Goal: Information Seeking & Learning: Learn about a topic

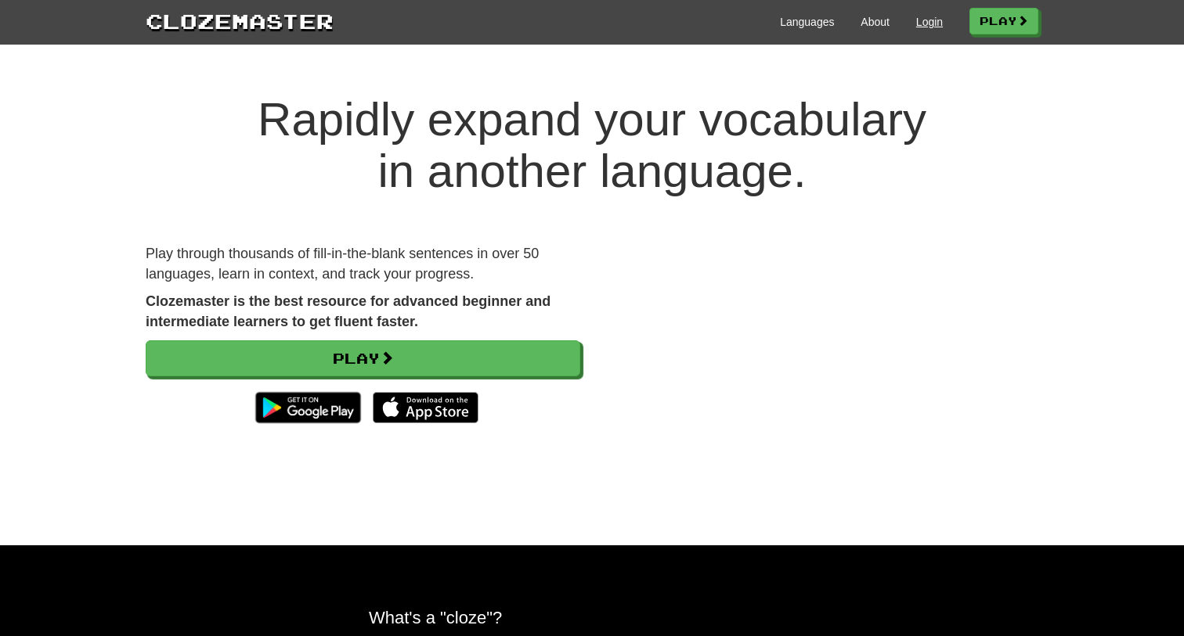
click at [917, 25] on link "Login" at bounding box center [929, 22] width 27 height 16
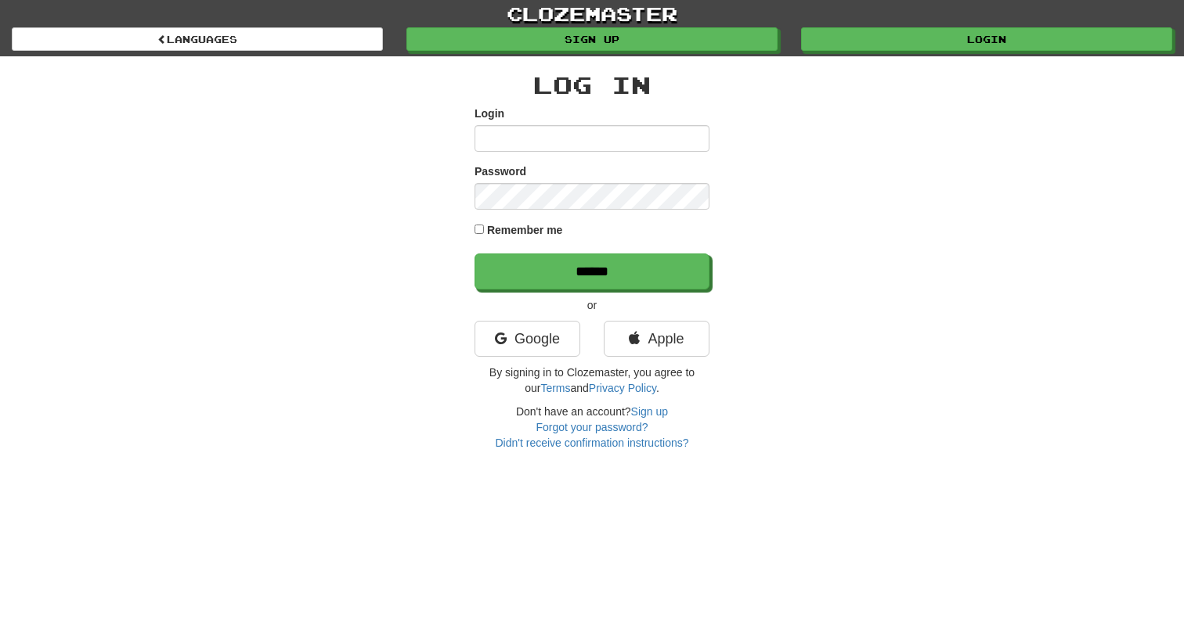
click at [548, 145] on input "Login" at bounding box center [591, 138] width 235 height 27
click at [532, 120] on div "Login" at bounding box center [591, 129] width 235 height 46
click at [521, 139] on input "Login" at bounding box center [591, 138] width 235 height 27
click at [525, 145] on input "Login" at bounding box center [591, 138] width 235 height 27
click at [539, 332] on link "Google" at bounding box center [527, 339] width 106 height 36
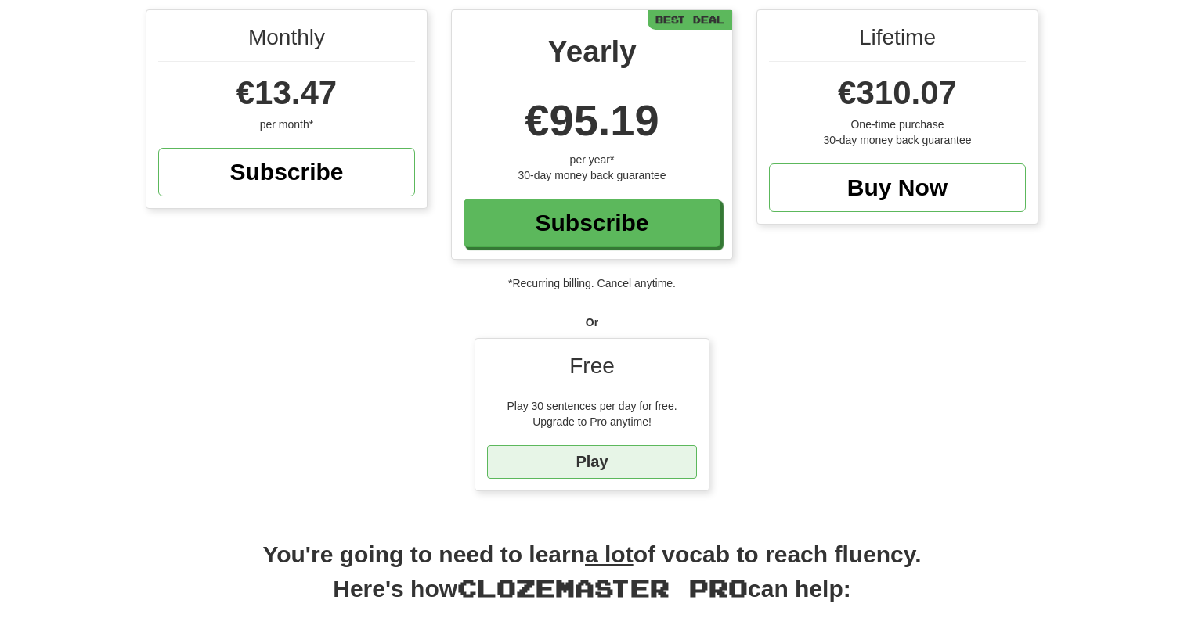
scroll to position [161, 0]
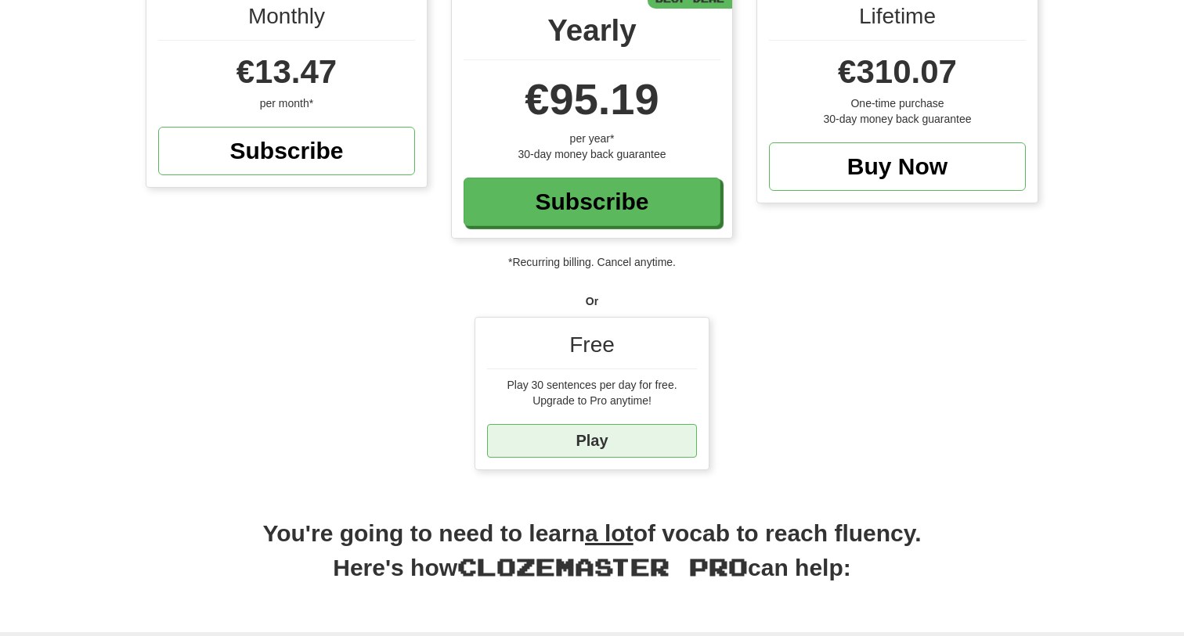
click at [599, 442] on link "Play" at bounding box center [592, 441] width 210 height 34
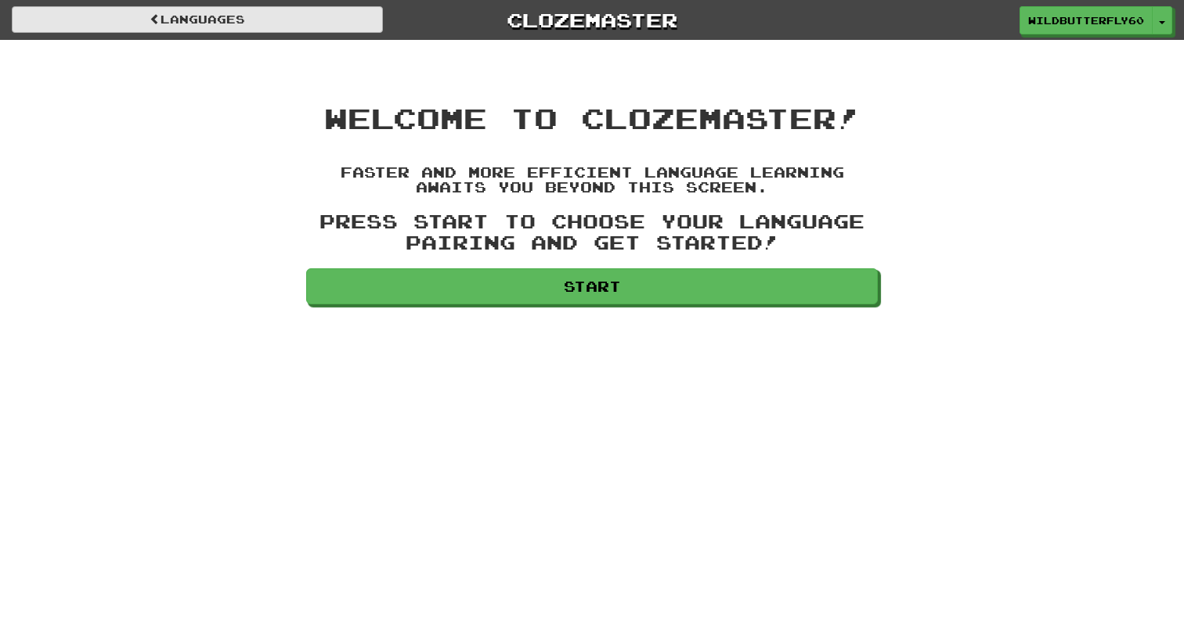
click at [330, 24] on link "Languages" at bounding box center [197, 19] width 371 height 27
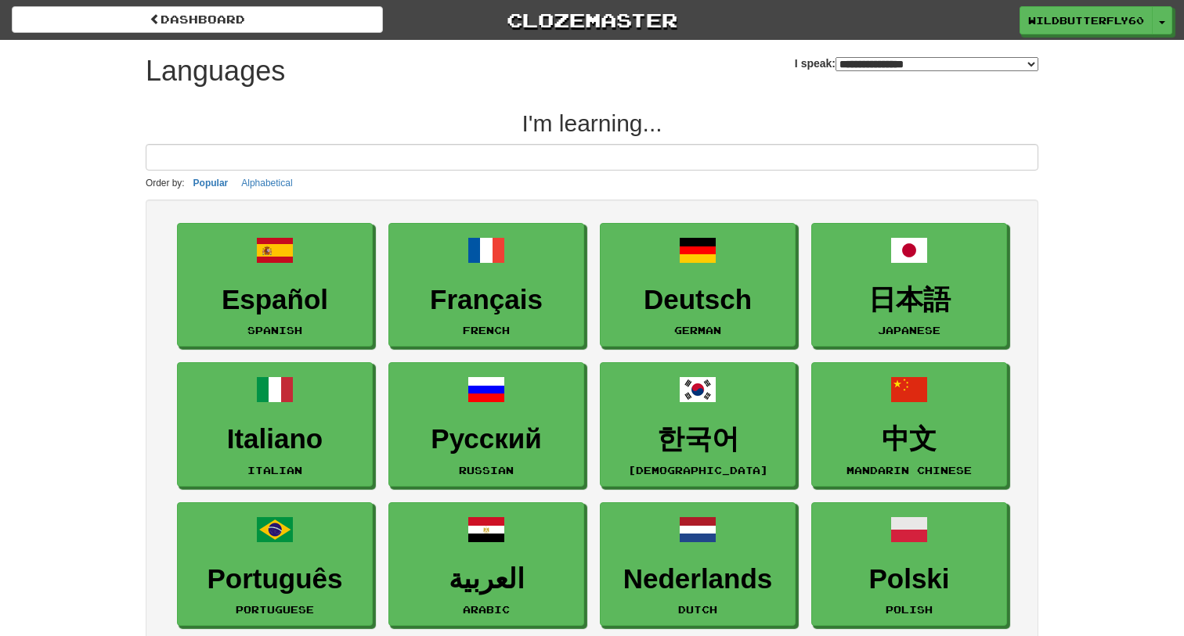
select select "*******"
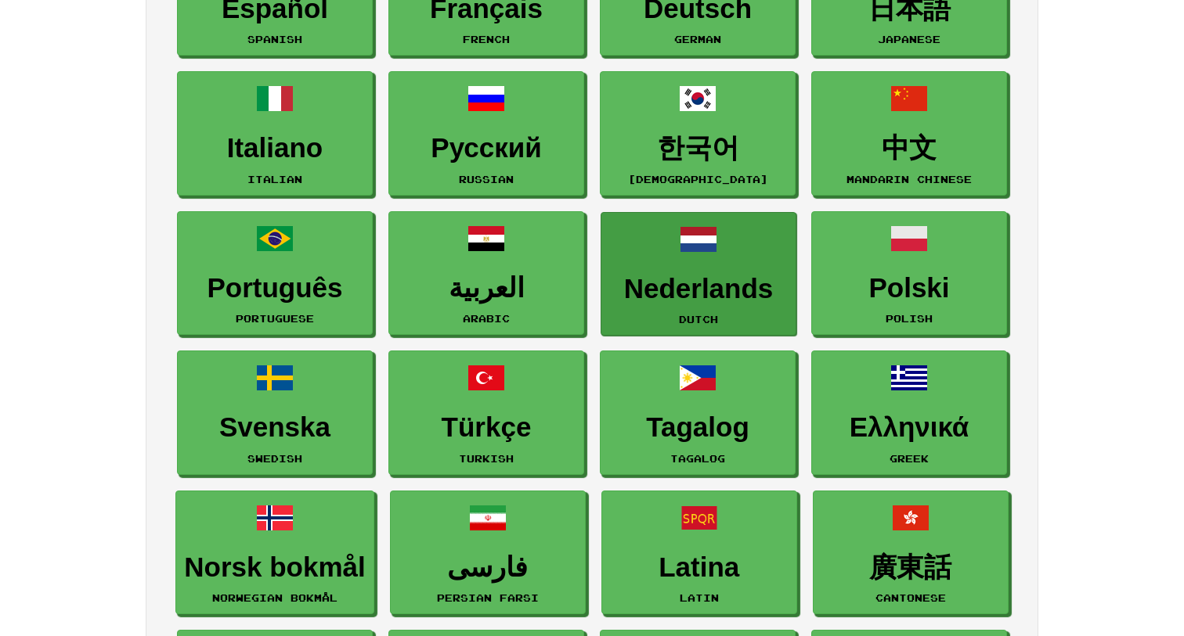
scroll to position [293, 0]
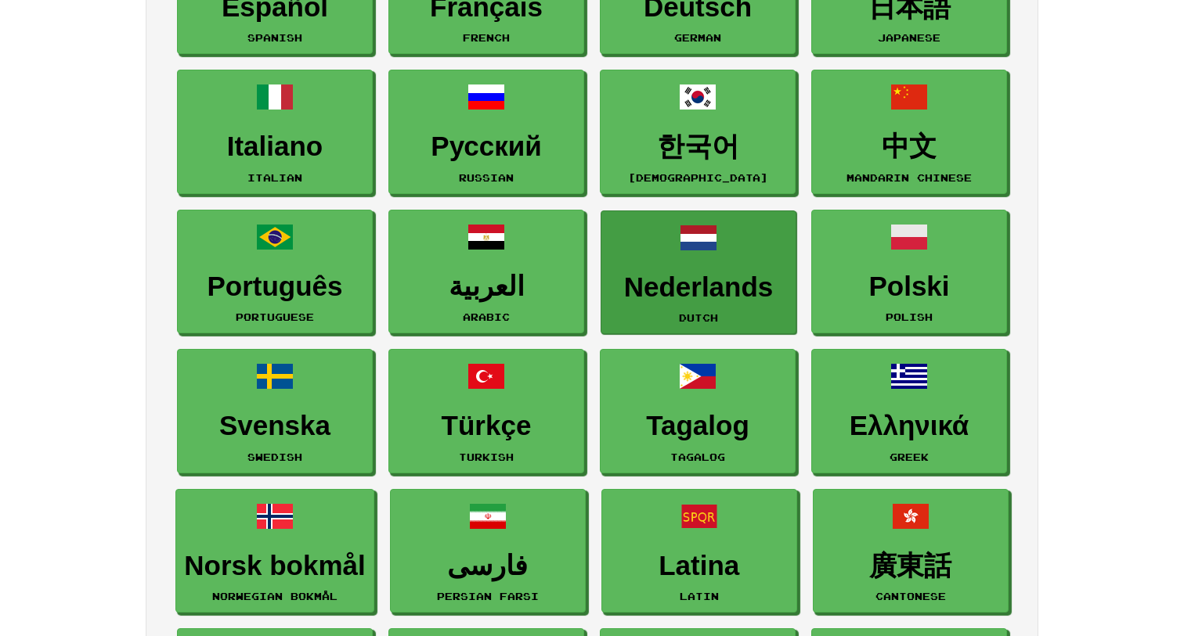
click at [700, 273] on h3 "Nederlands" at bounding box center [698, 287] width 178 height 31
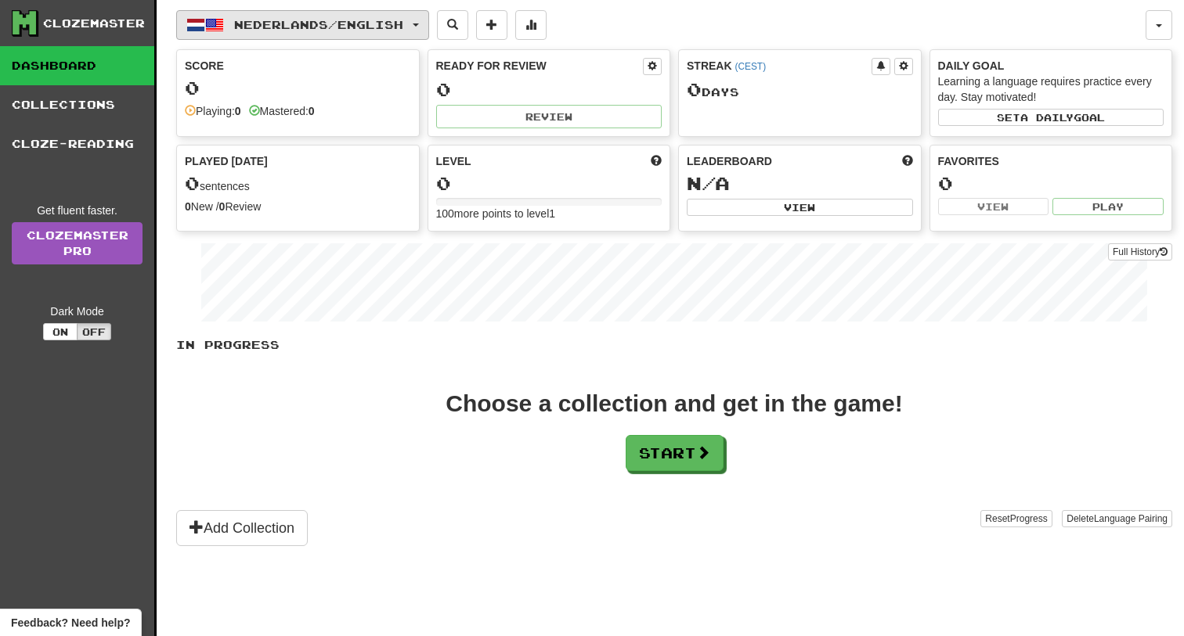
click at [380, 34] on button "Nederlands / English" at bounding box center [302, 25] width 253 height 30
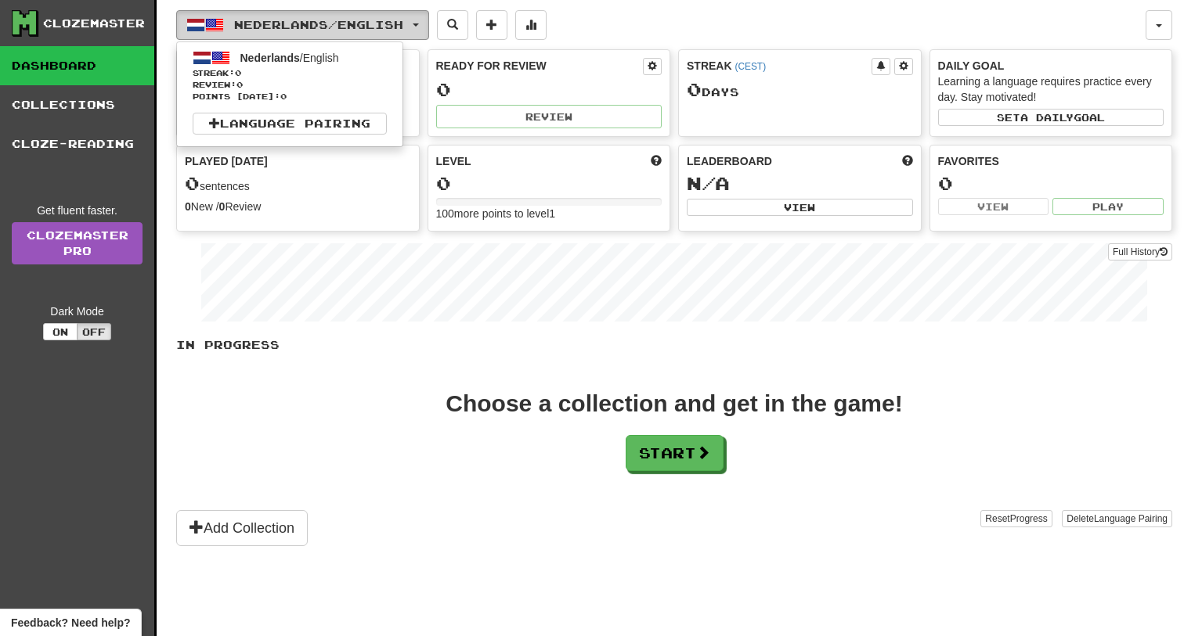
click at [391, 23] on span "Nederlands / English" at bounding box center [318, 24] width 169 height 13
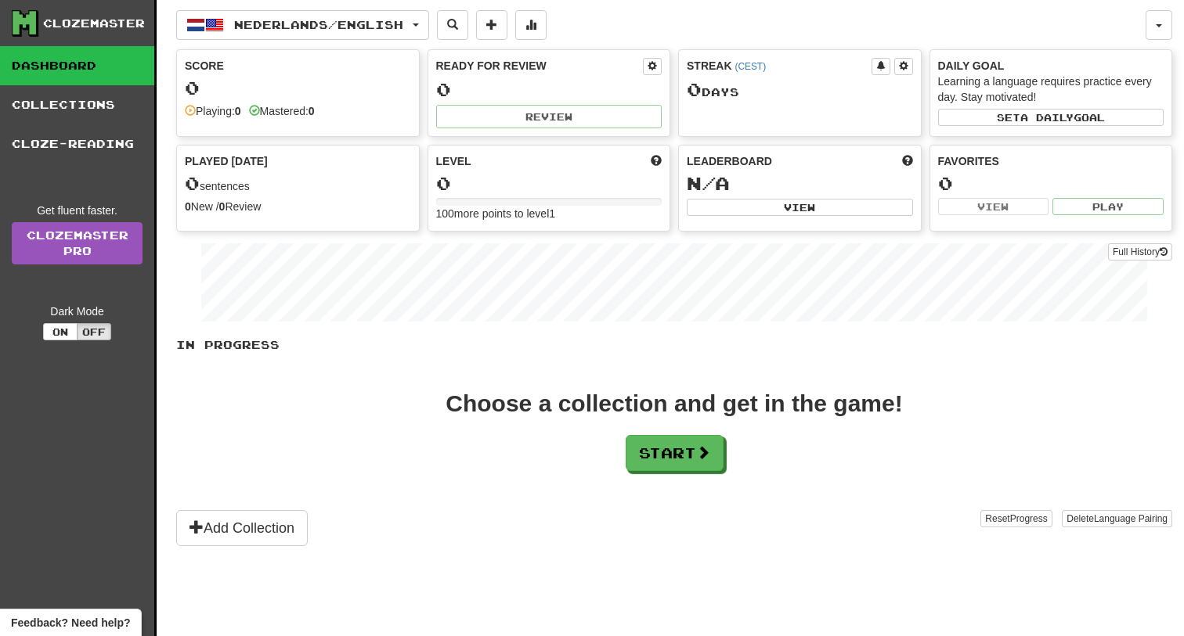
click at [82, 377] on div "Clozemaster Dashboard Collections Cloze-Reading Get fluent faster. Clozemaster …" at bounding box center [78, 338] width 157 height 676
click at [395, 24] on span "Nederlands / English" at bounding box center [318, 24] width 169 height 13
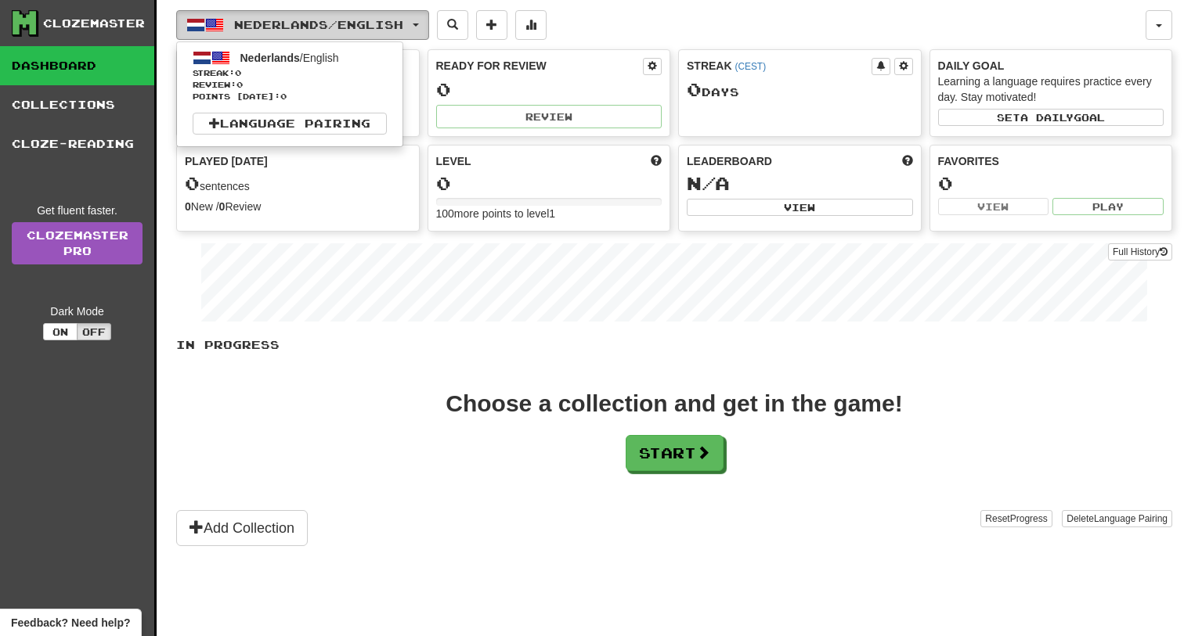
click at [395, 24] on span "Nederlands / English" at bounding box center [318, 24] width 169 height 13
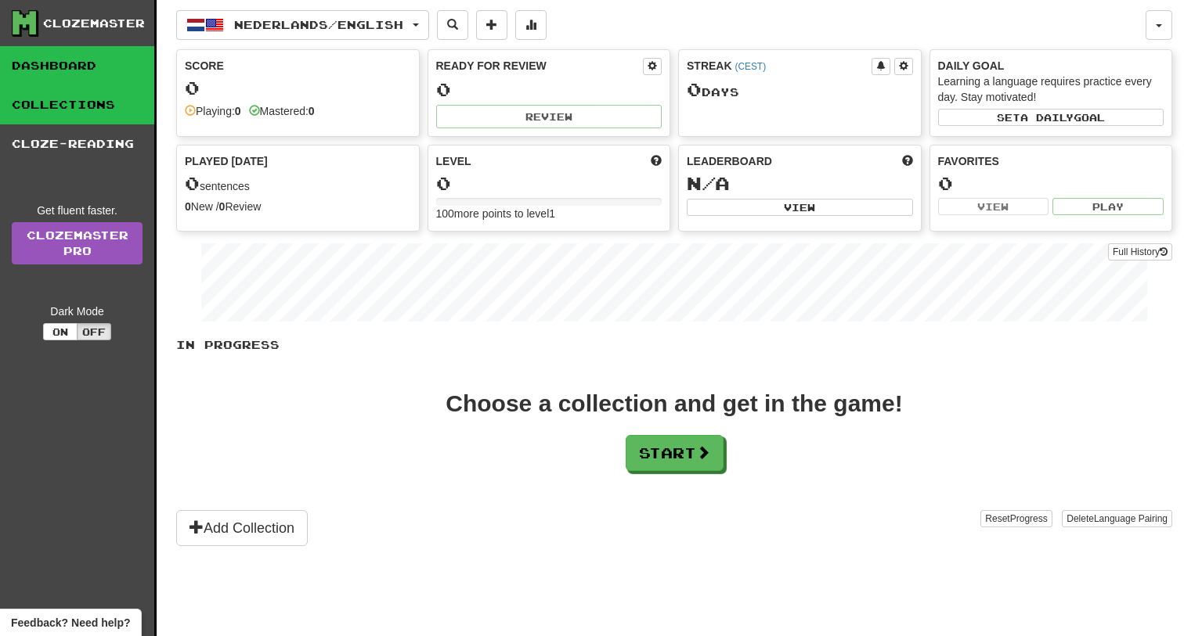
click at [100, 109] on link "Collections" at bounding box center [77, 104] width 154 height 39
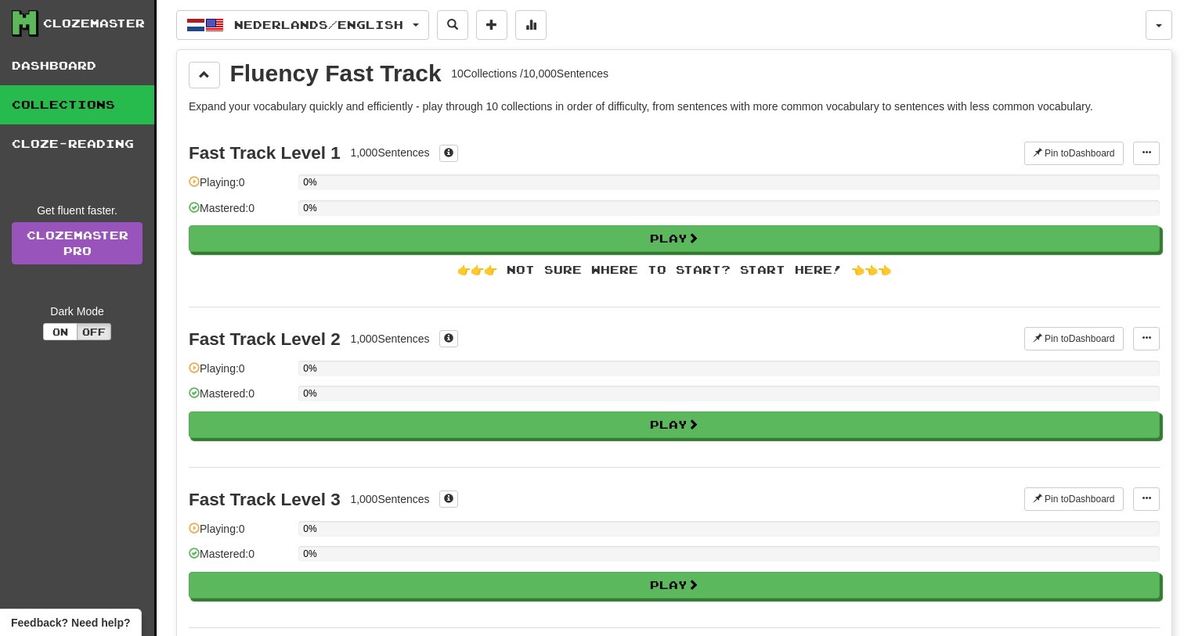
click at [683, 33] on div "Nederlands / English Nederlands / English Streak: 0 Review: 0 Points [DATE]: 0 …" at bounding box center [660, 25] width 969 height 30
